Goal: Check status

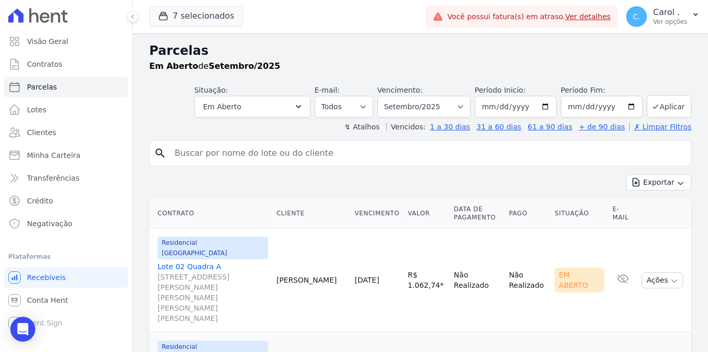
select select
type input "[PERSON_NAME]"
select select
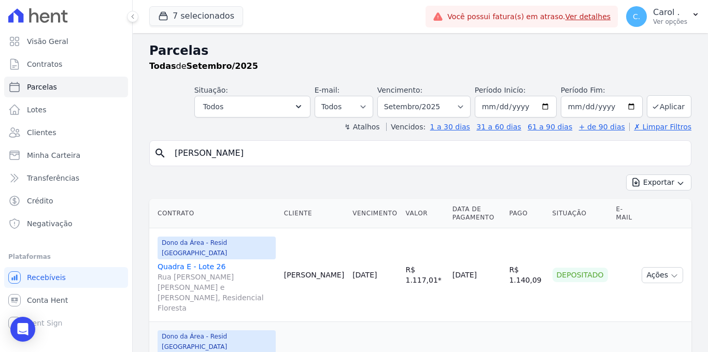
click at [206, 263] on link "Quadra E - Lote [GEOGRAPHIC_DATA][PERSON_NAME] [PERSON_NAME] e [PERSON_NAME], R…" at bounding box center [217, 288] width 118 height 52
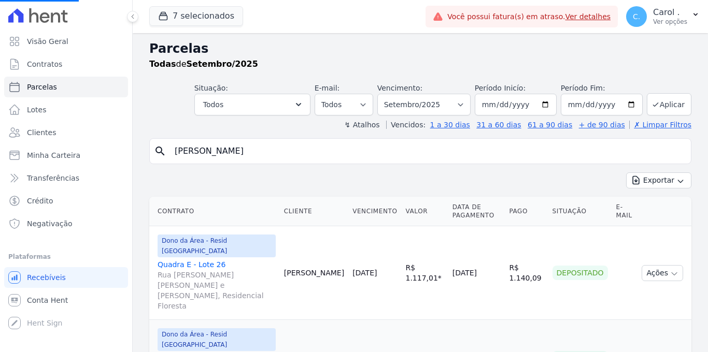
scroll to position [4, 0]
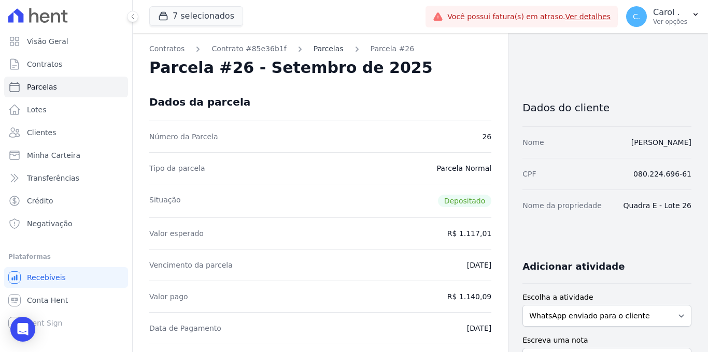
click at [323, 50] on link "Parcelas" at bounding box center [329, 49] width 30 height 11
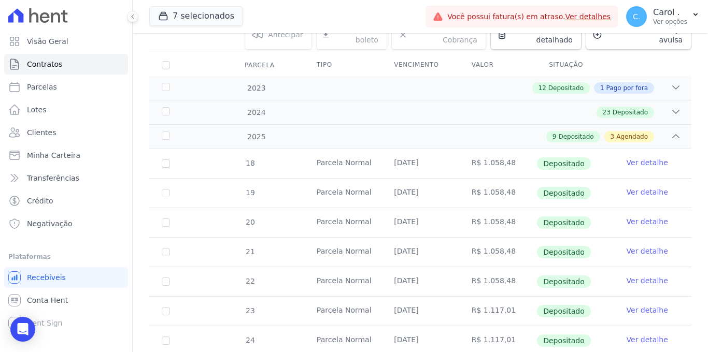
scroll to position [143, 0]
